Goal: Information Seeking & Learning: Check status

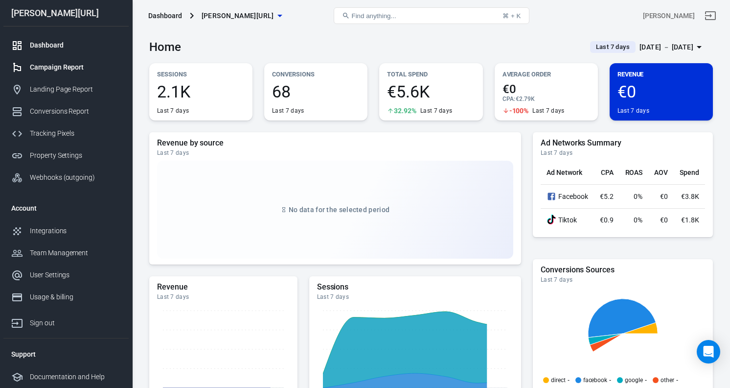
click at [106, 65] on div "Campaign Report" at bounding box center [75, 67] width 91 height 10
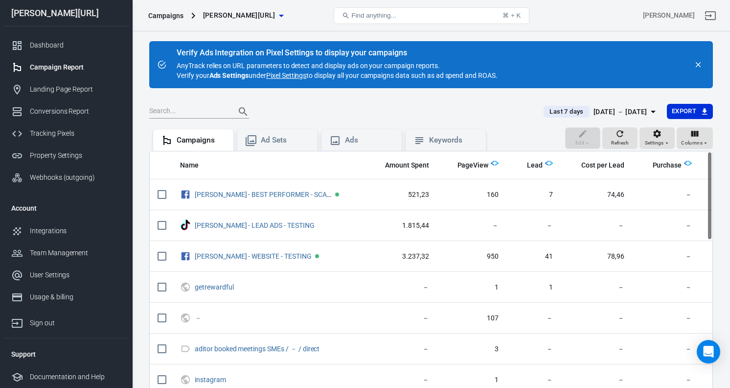
click at [591, 98] on main "Verify Ads Integration on Pixel Settings to display your campaigns AnyTrack rel…" at bounding box center [431, 238] width 564 height 395
click at [591, 104] on button "Last 7 days [DATE] － [DATE]" at bounding box center [601, 112] width 131 height 16
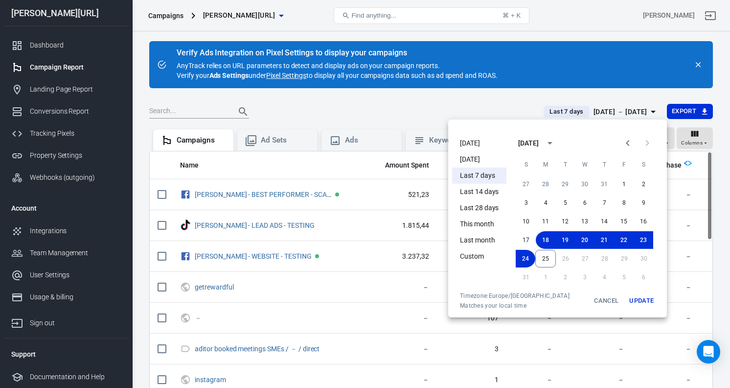
click at [474, 146] on li "[DATE]" at bounding box center [479, 143] width 54 height 16
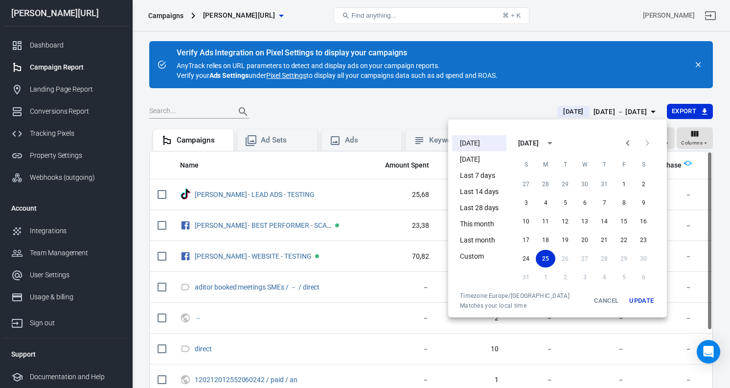
click at [643, 295] on button "Update" at bounding box center [641, 301] width 31 height 18
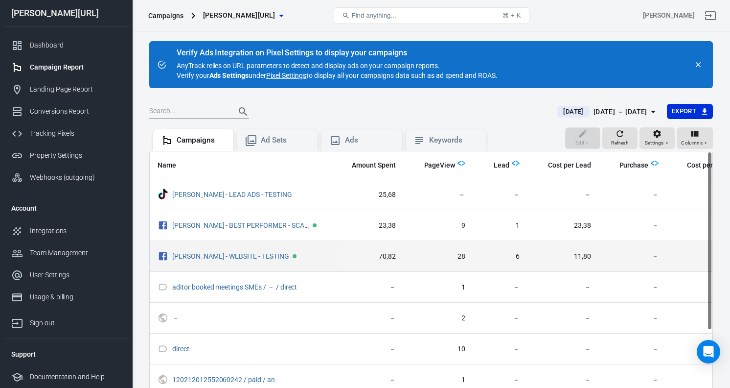
scroll to position [0, 52]
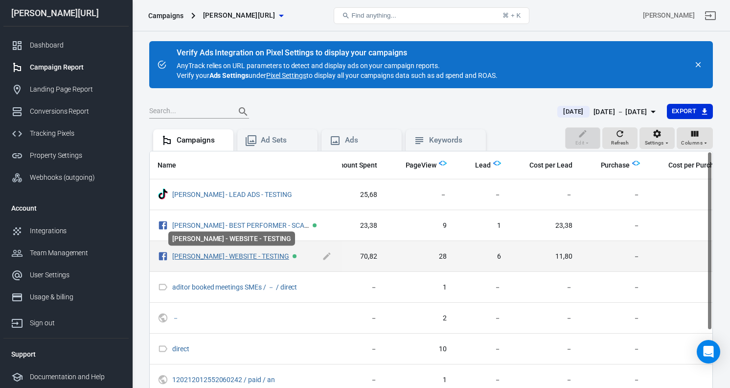
click at [202, 255] on link "[PERSON_NAME] - WEBSITE - TESTING" at bounding box center [230, 256] width 117 height 8
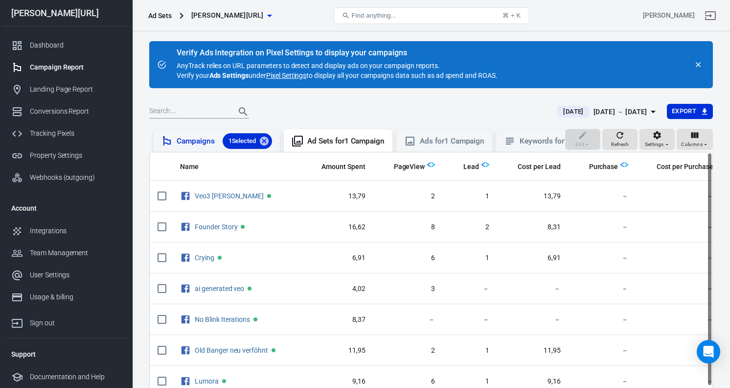
click at [211, 141] on div "Campaigns 1 Selected" at bounding box center [224, 141] width 95 height 16
